Goal: Task Accomplishment & Management: Use online tool/utility

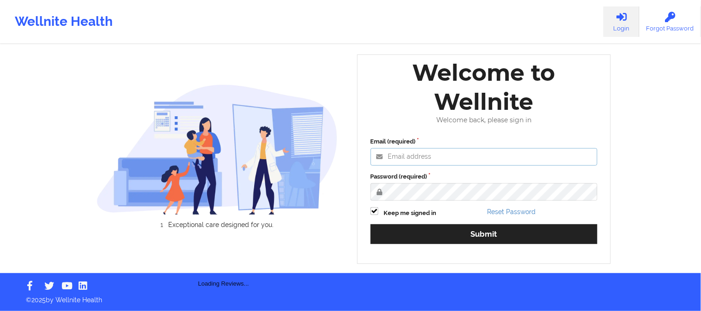
click at [446, 160] on input "Email (required)" at bounding box center [484, 157] width 227 height 18
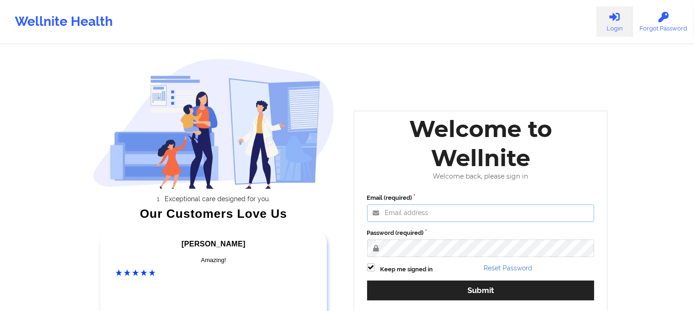
type input "[EMAIL_ADDRESS][DOMAIN_NAME]"
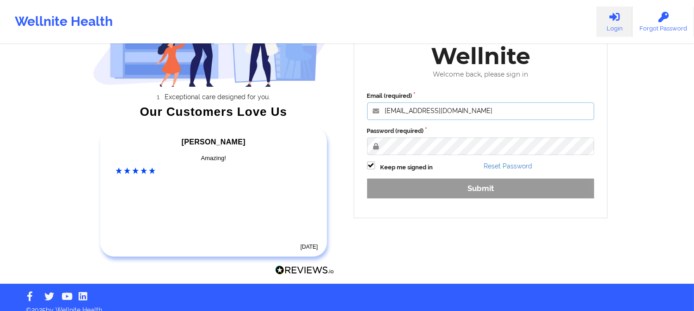
scroll to position [103, 0]
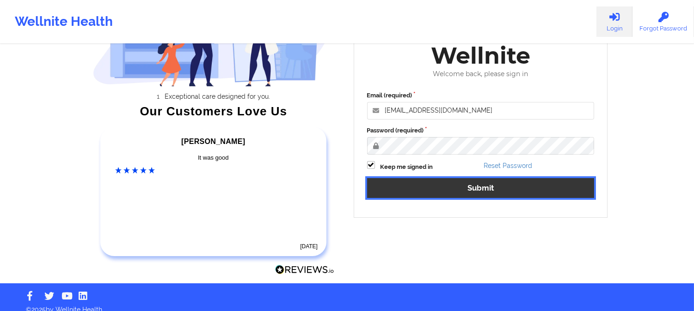
click at [472, 186] on button "Submit" at bounding box center [480, 188] width 227 height 20
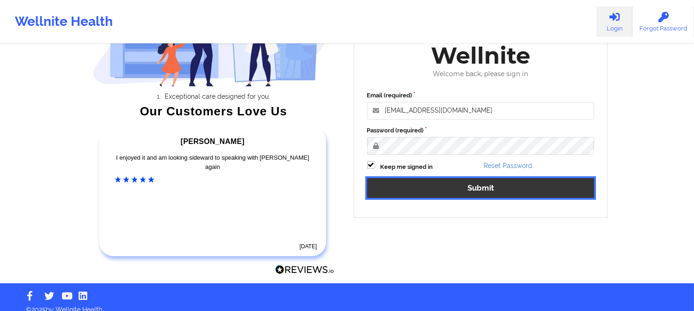
click at [463, 189] on button "Submit" at bounding box center [480, 188] width 227 height 20
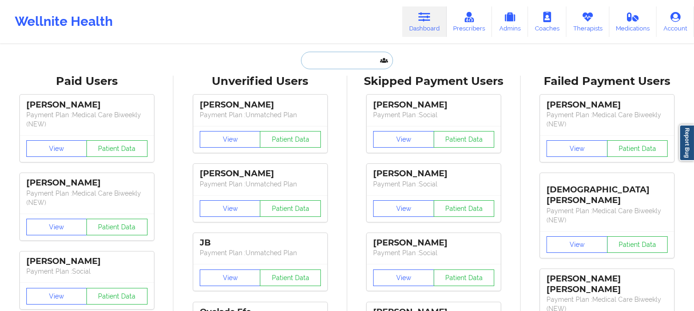
click at [316, 59] on input "text" at bounding box center [346, 61] width 91 height 18
paste input "[PERSON_NAME]"
type input "[PERSON_NAME]"
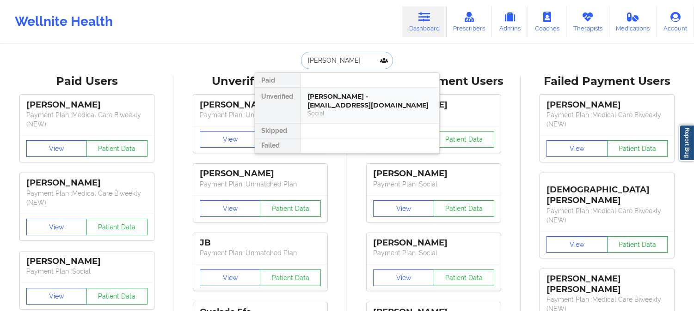
click at [342, 100] on div "[PERSON_NAME] - [EMAIL_ADDRESS][DOMAIN_NAME]" at bounding box center [370, 100] width 124 height 17
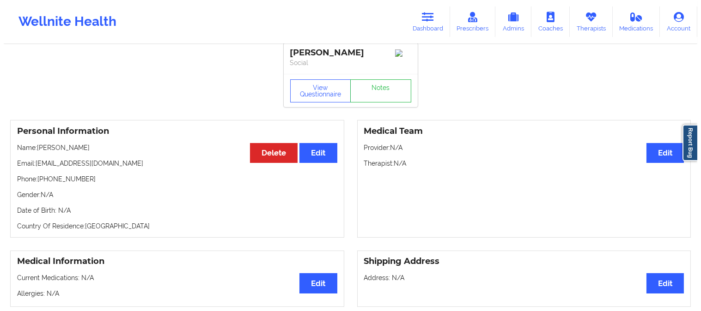
scroll to position [3, 0]
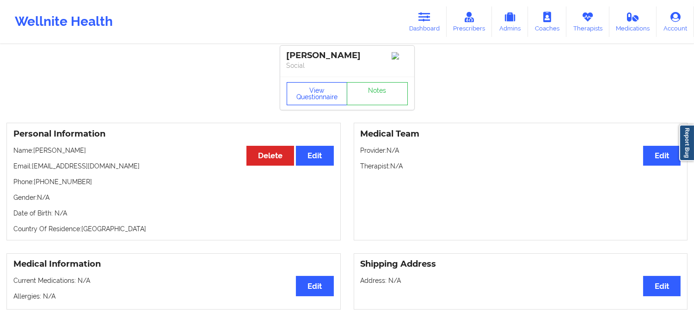
click at [324, 99] on button "View Questionnaire" at bounding box center [317, 93] width 61 height 23
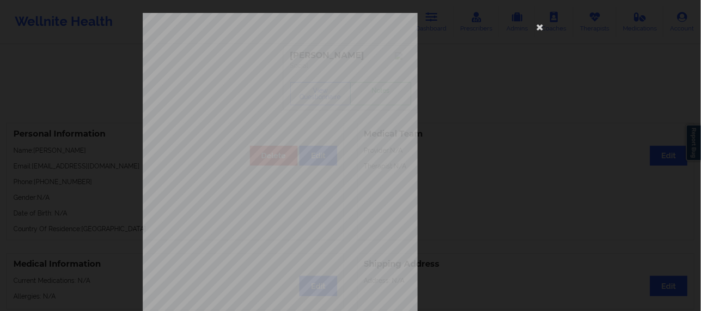
scroll to position [129, 0]
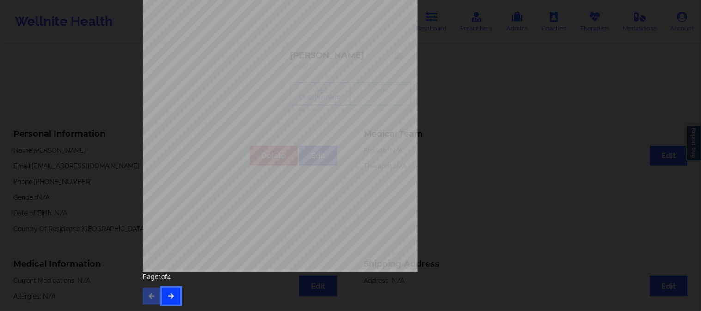
click at [169, 298] on icon "button" at bounding box center [171, 296] width 8 height 6
click at [176, 297] on button "button" at bounding box center [171, 296] width 18 height 17
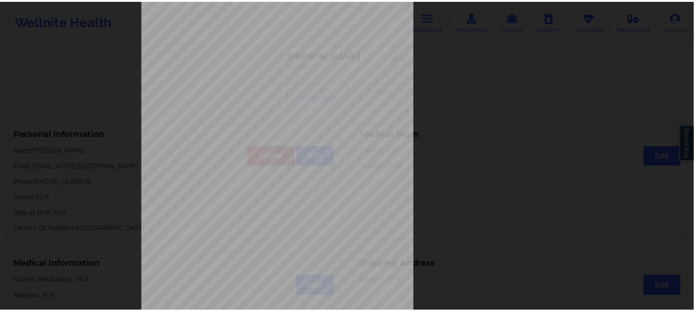
scroll to position [0, 0]
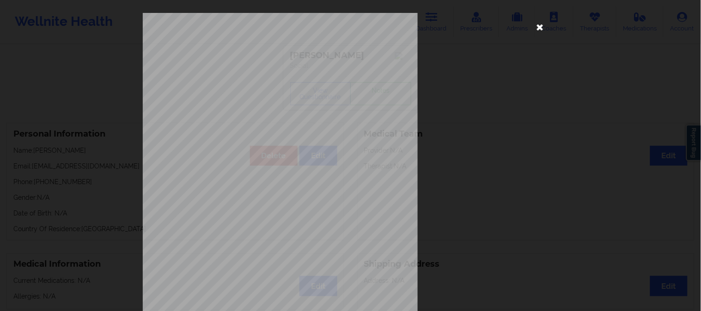
click at [534, 31] on icon at bounding box center [540, 26] width 15 height 15
